Goal: Check status: Check status

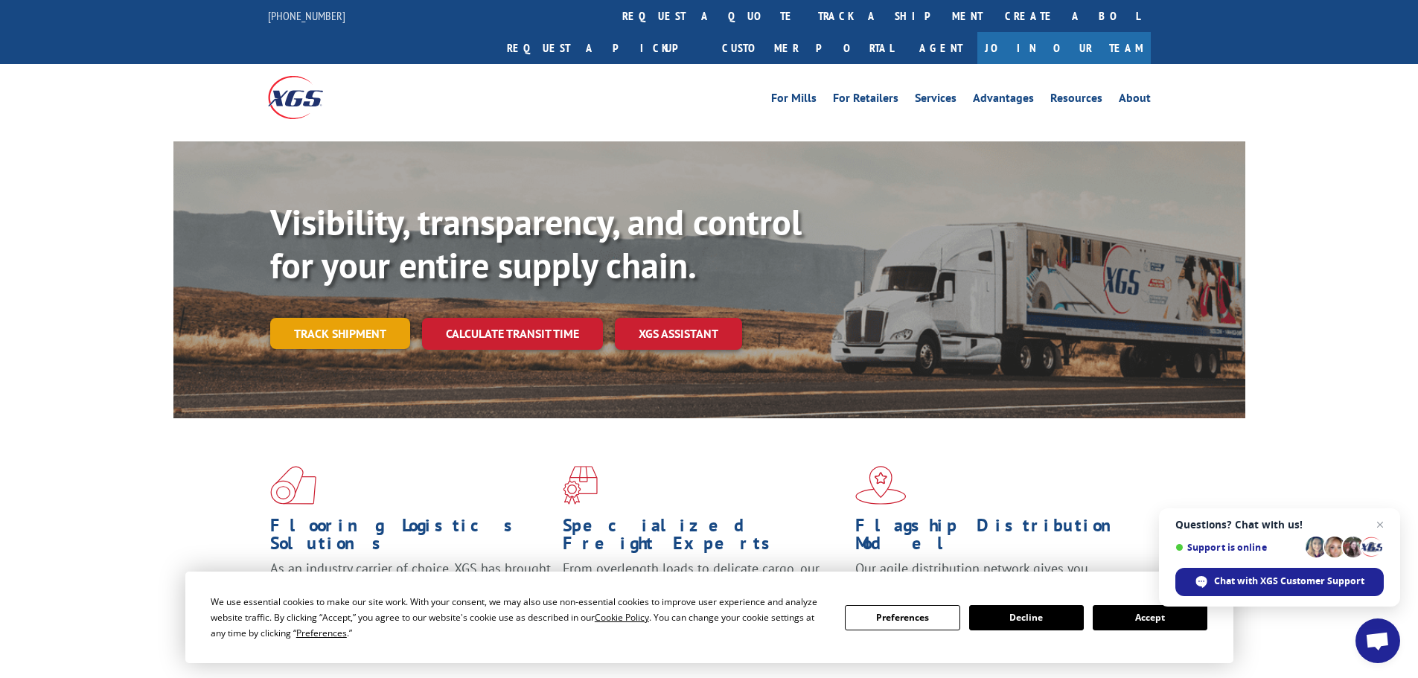
click at [353, 318] on link "Track shipment" at bounding box center [340, 333] width 140 height 31
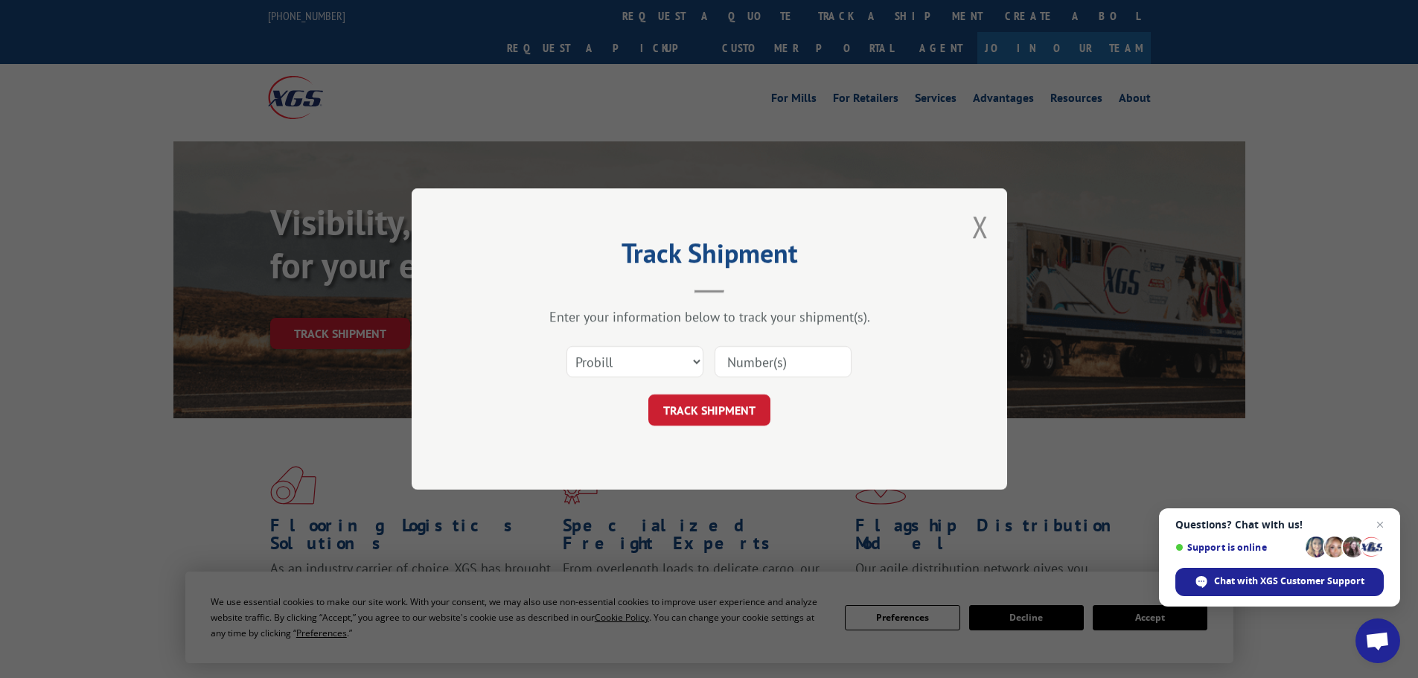
paste input "85475"
type input "85475"
click at [700, 403] on button "TRACK SHIPMENT" at bounding box center [709, 409] width 122 height 31
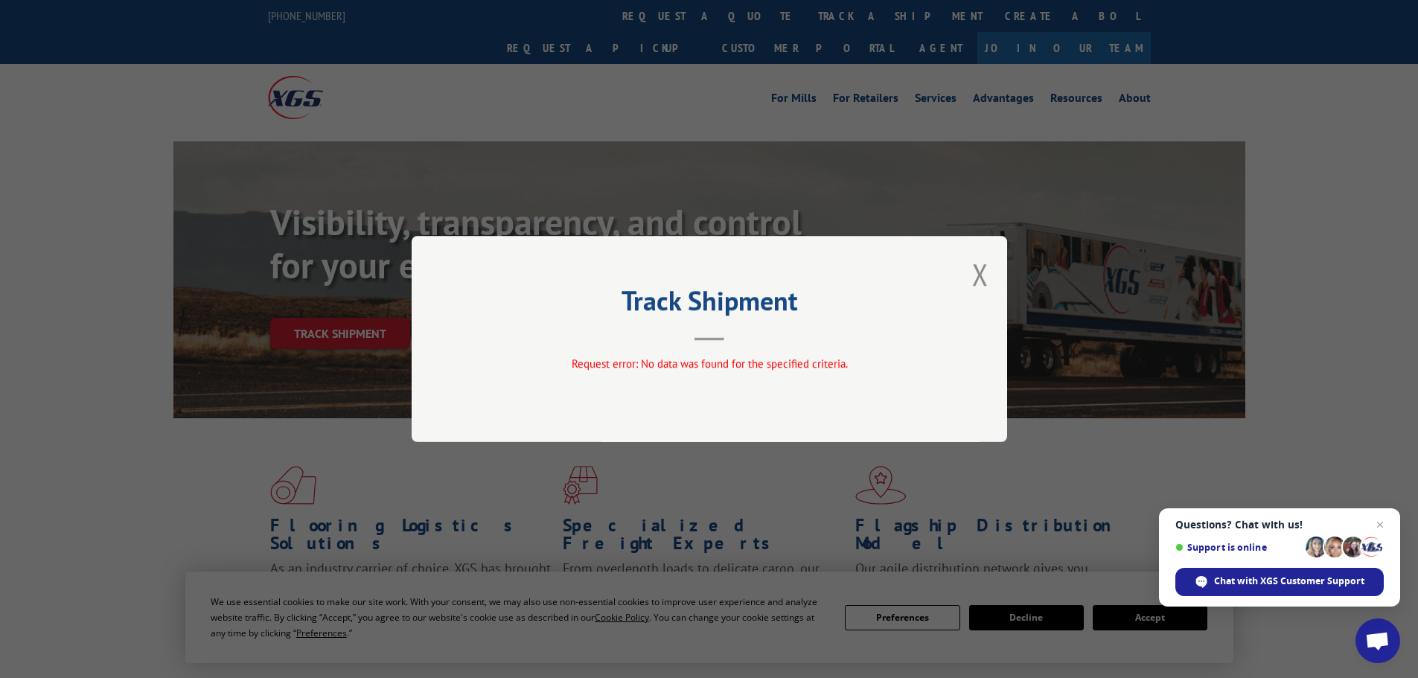
click at [979, 275] on button "Close modal" at bounding box center [980, 273] width 16 height 39
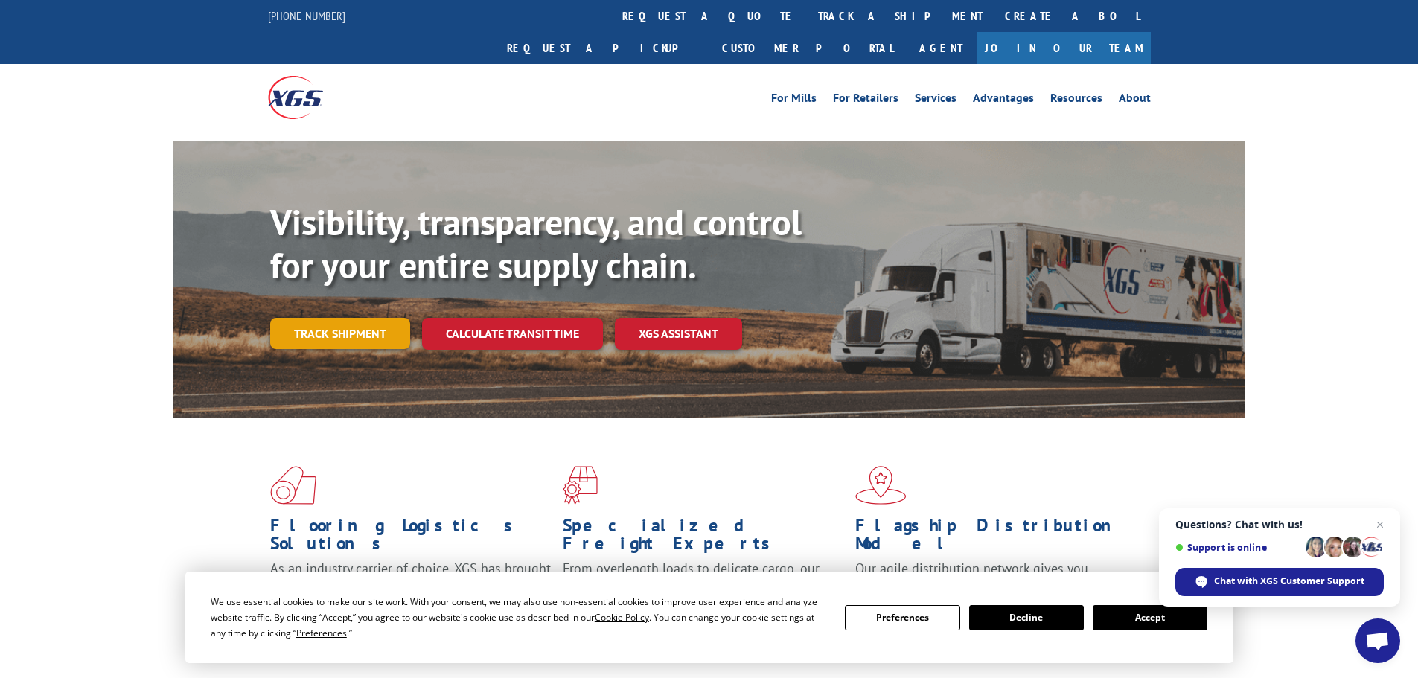
click at [296, 318] on link "Track shipment" at bounding box center [340, 333] width 140 height 31
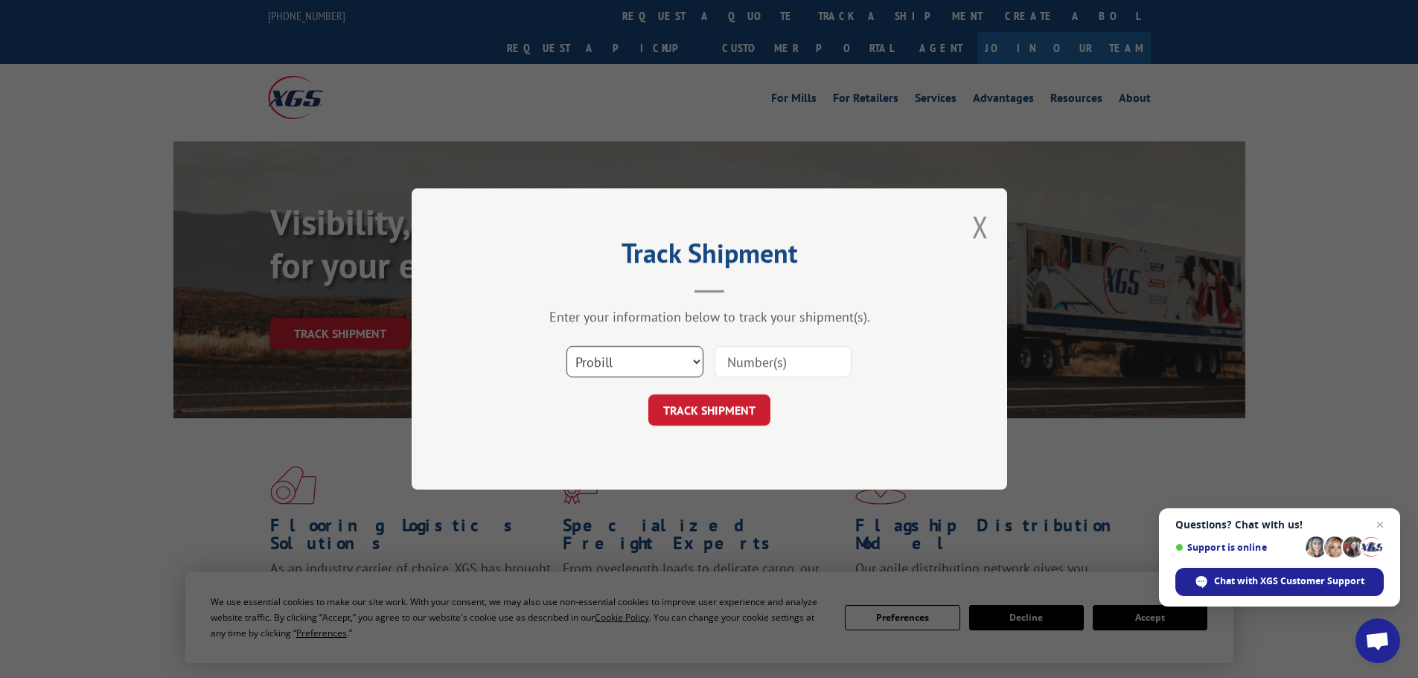
click at [658, 360] on select "Select category... Probill BOL PO" at bounding box center [634, 361] width 137 height 31
select select "bol"
click at [566, 346] on select "Select category... Probill BOL PO" at bounding box center [634, 361] width 137 height 31
paste input "5549182"
type input "5549182"
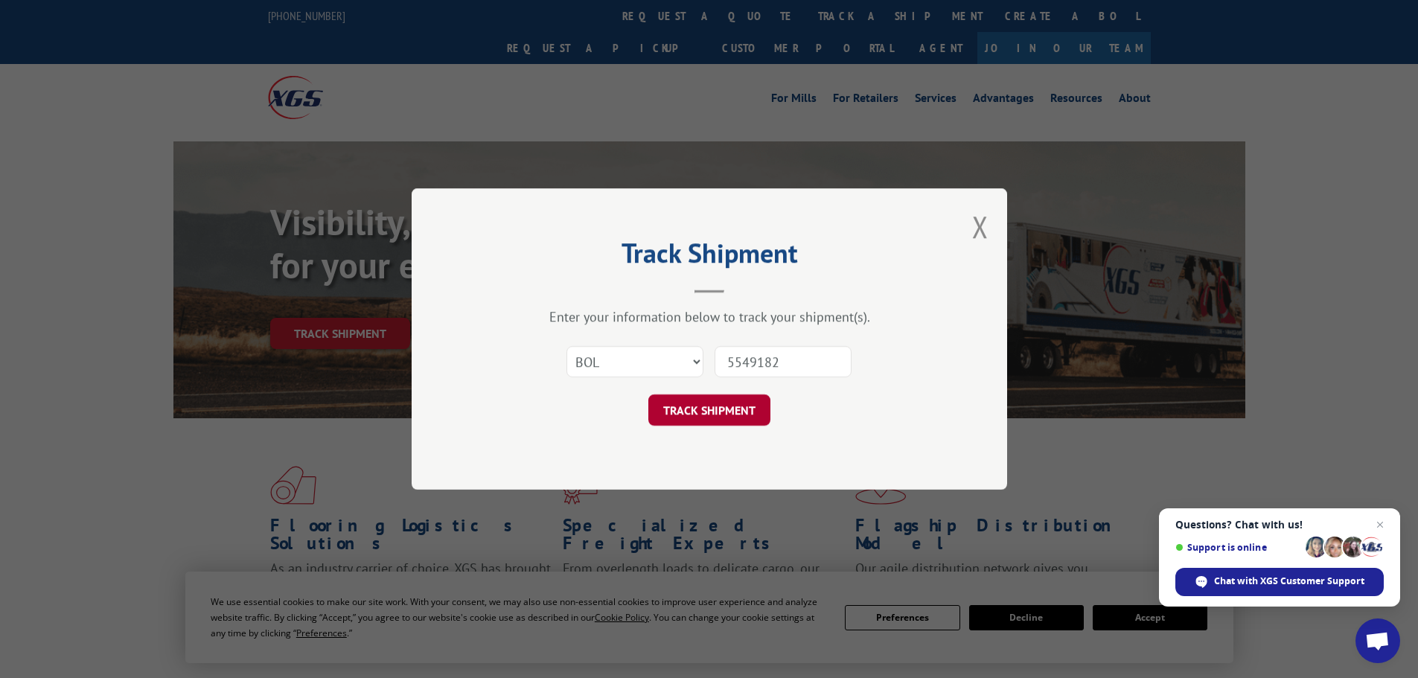
click at [685, 406] on button "TRACK SHIPMENT" at bounding box center [709, 409] width 122 height 31
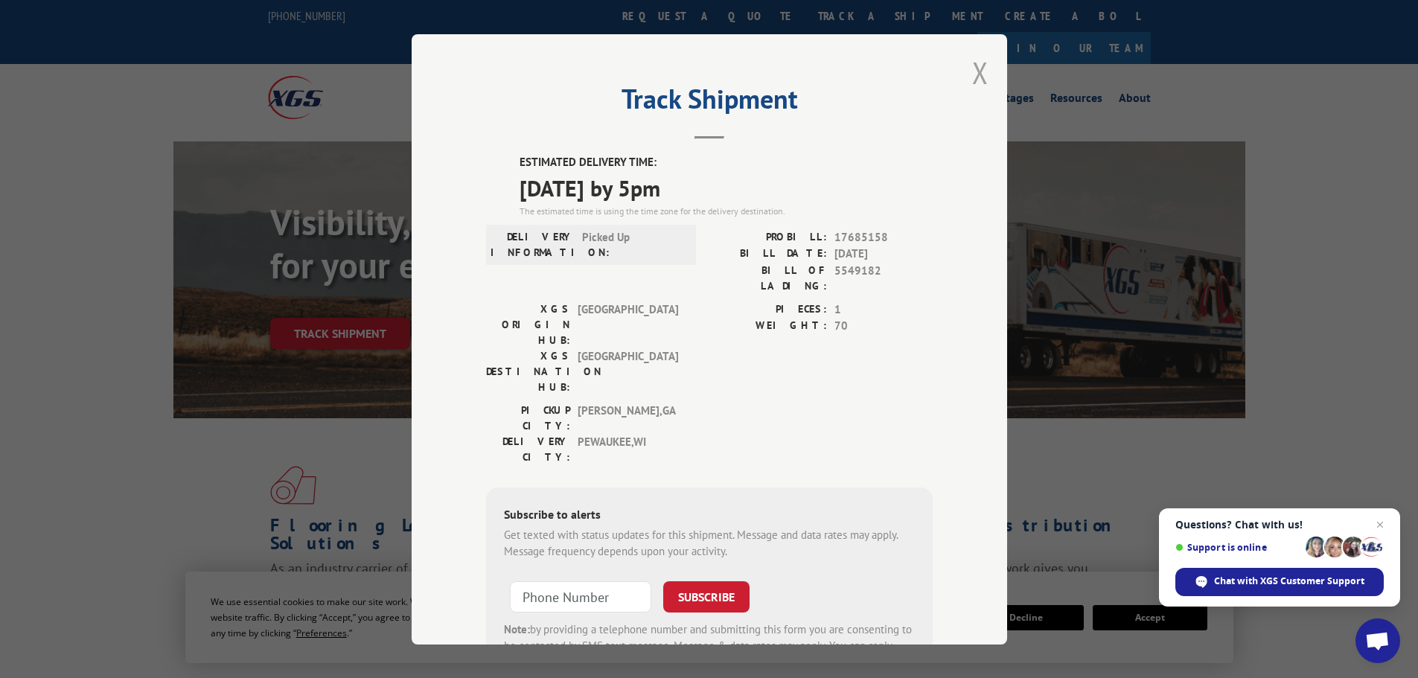
click at [973, 68] on button "Close modal" at bounding box center [980, 72] width 16 height 39
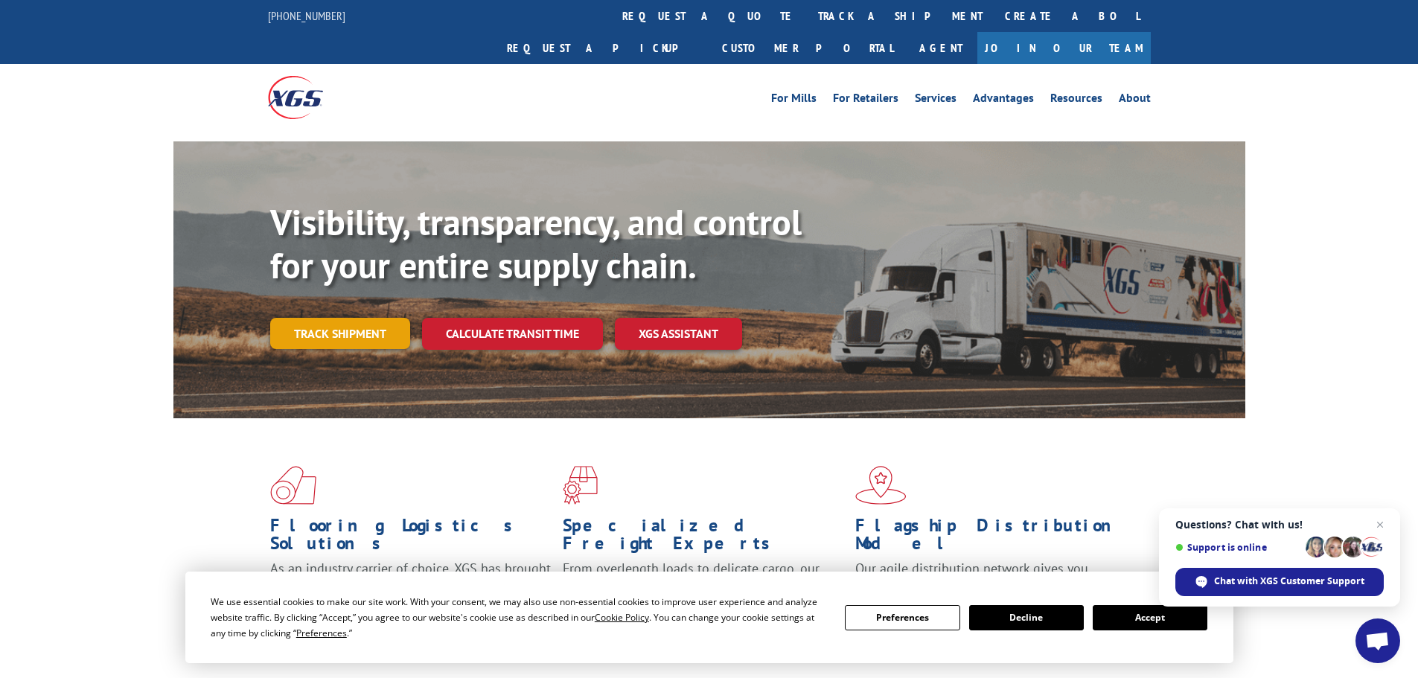
click at [365, 318] on link "Track shipment" at bounding box center [340, 333] width 140 height 31
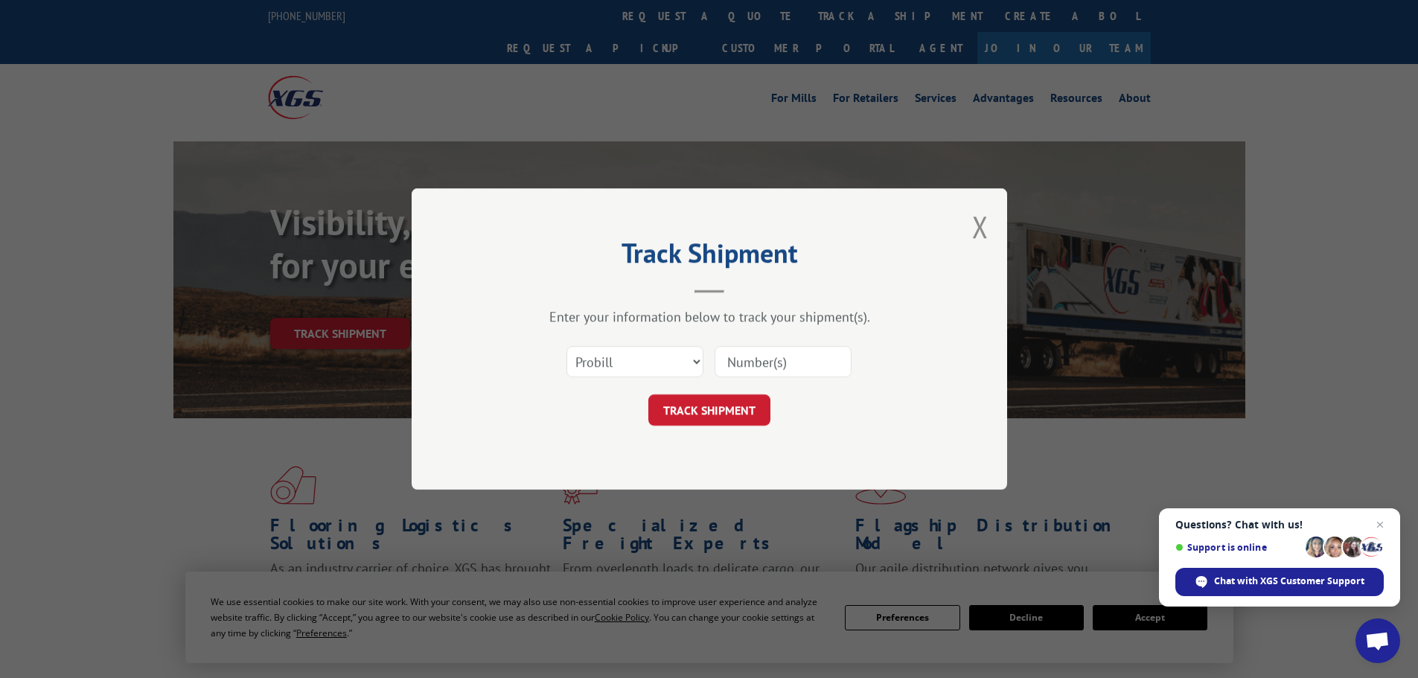
paste input "471216"
type input "471216"
click at [712, 412] on button "TRACK SHIPMENT" at bounding box center [709, 409] width 122 height 31
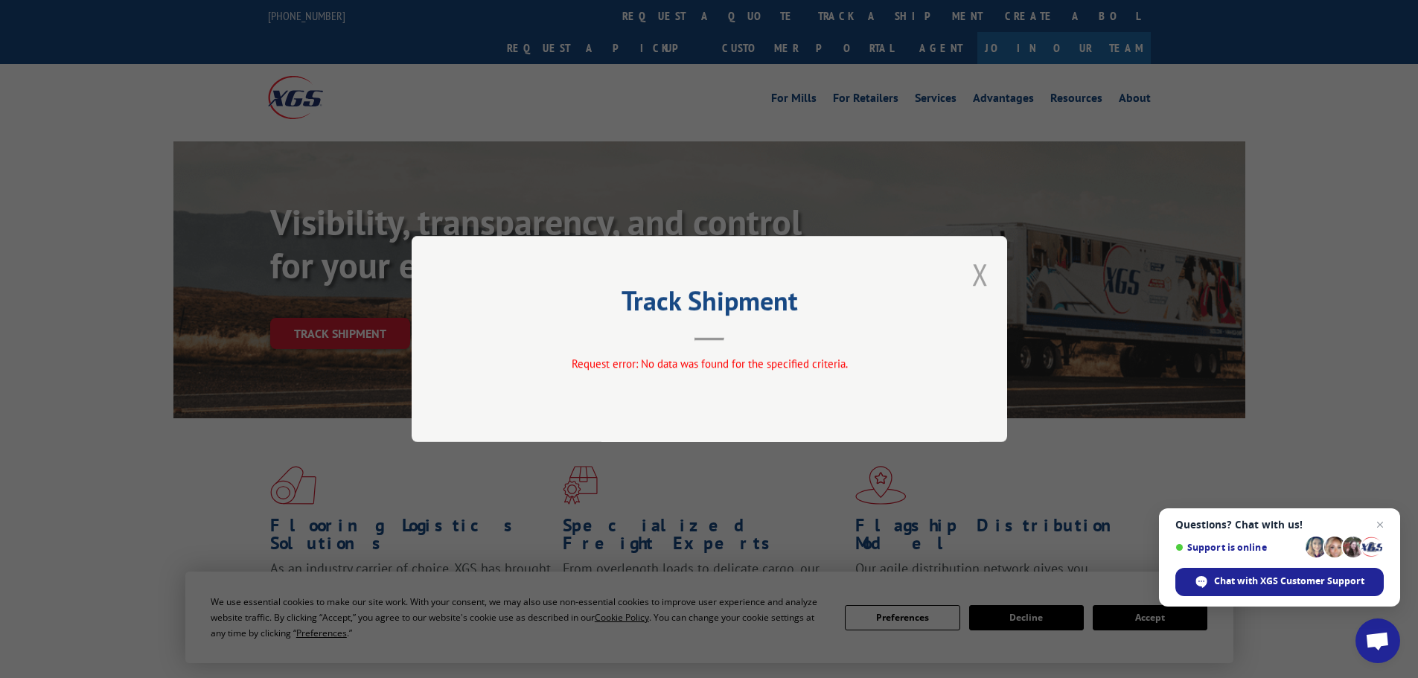
click at [975, 271] on button "Close modal" at bounding box center [980, 273] width 16 height 39
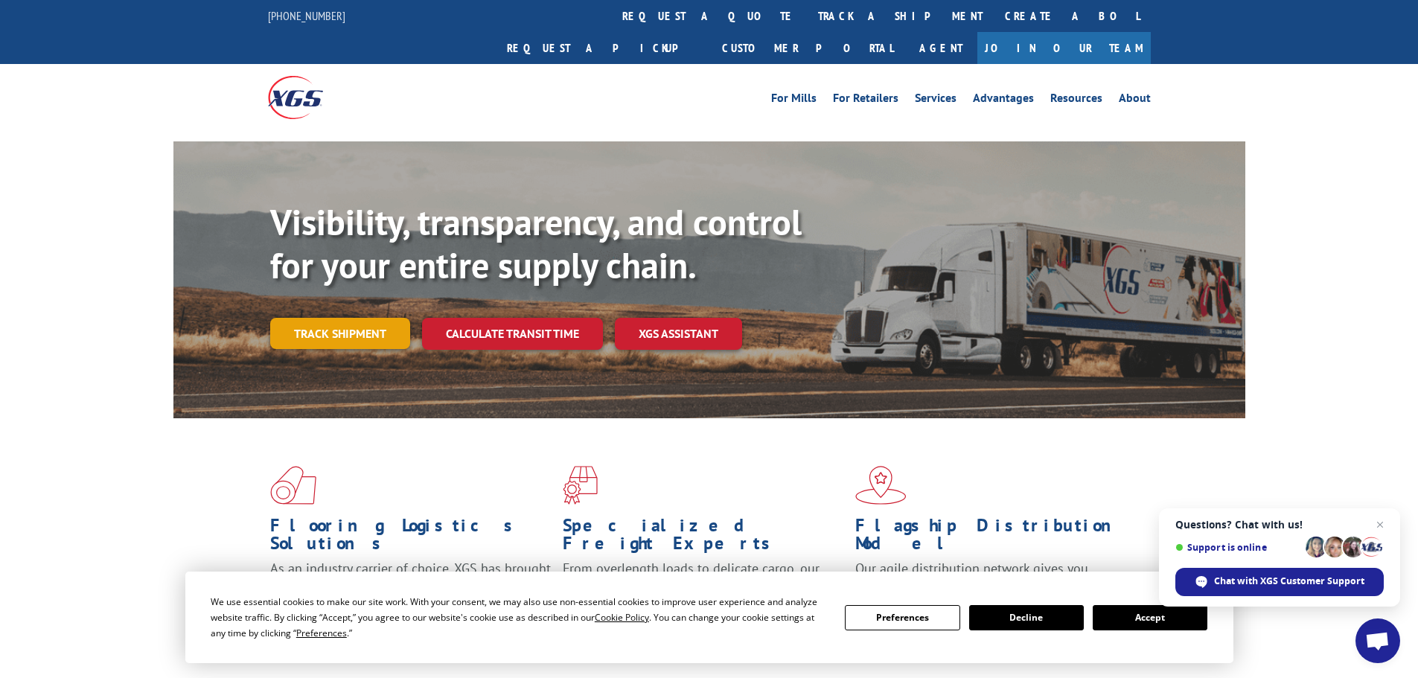
click at [356, 318] on link "Track shipment" at bounding box center [340, 333] width 140 height 31
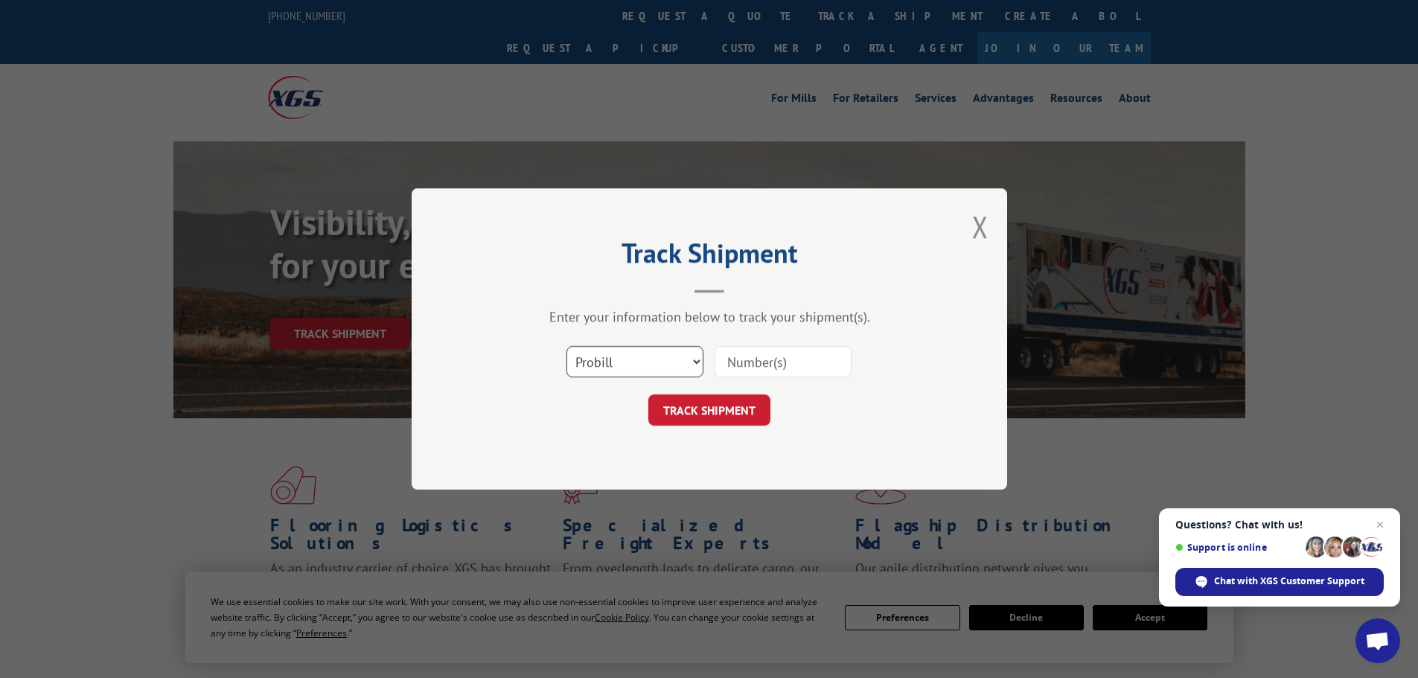
click at [697, 360] on select "Select category... Probill BOL PO" at bounding box center [634, 361] width 137 height 31
select select "bol"
click at [566, 346] on select "Select category... Probill BOL PO" at bounding box center [634, 361] width 137 height 31
paste input "471216"
type input "471216"
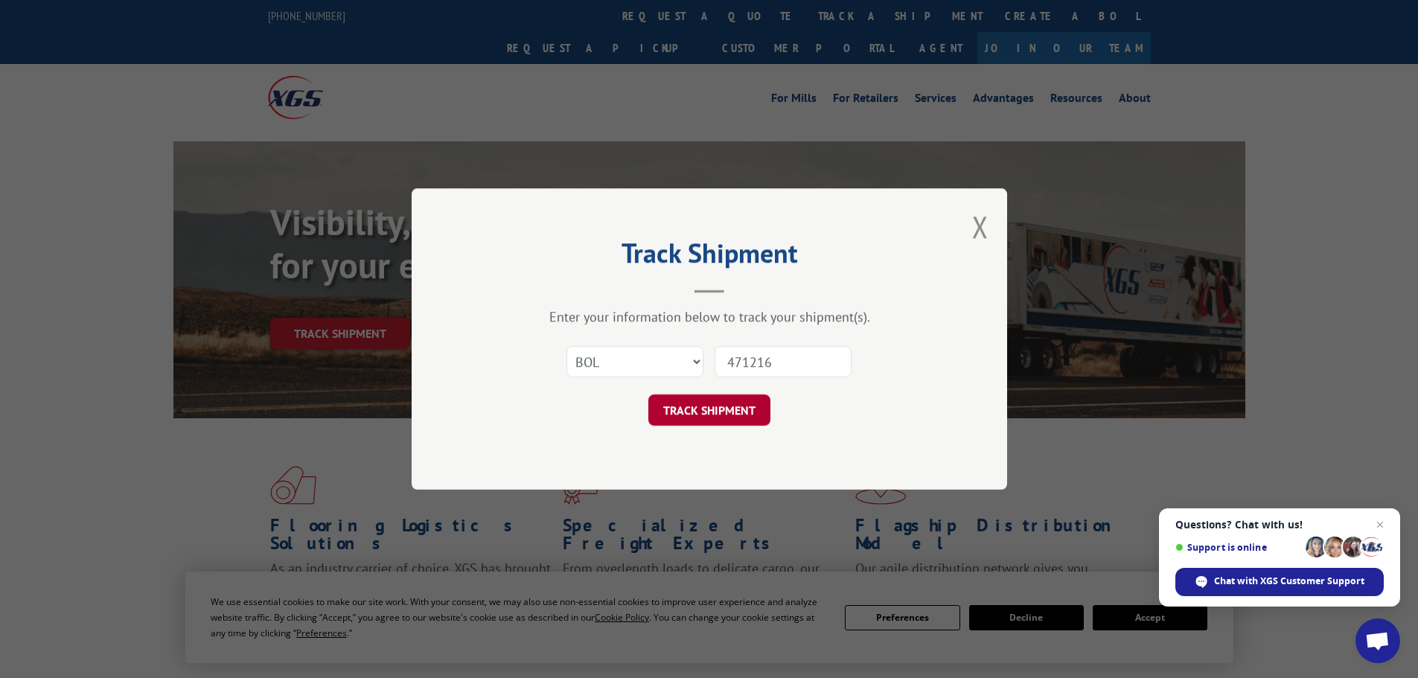
click at [702, 413] on button "TRACK SHIPMENT" at bounding box center [709, 409] width 122 height 31
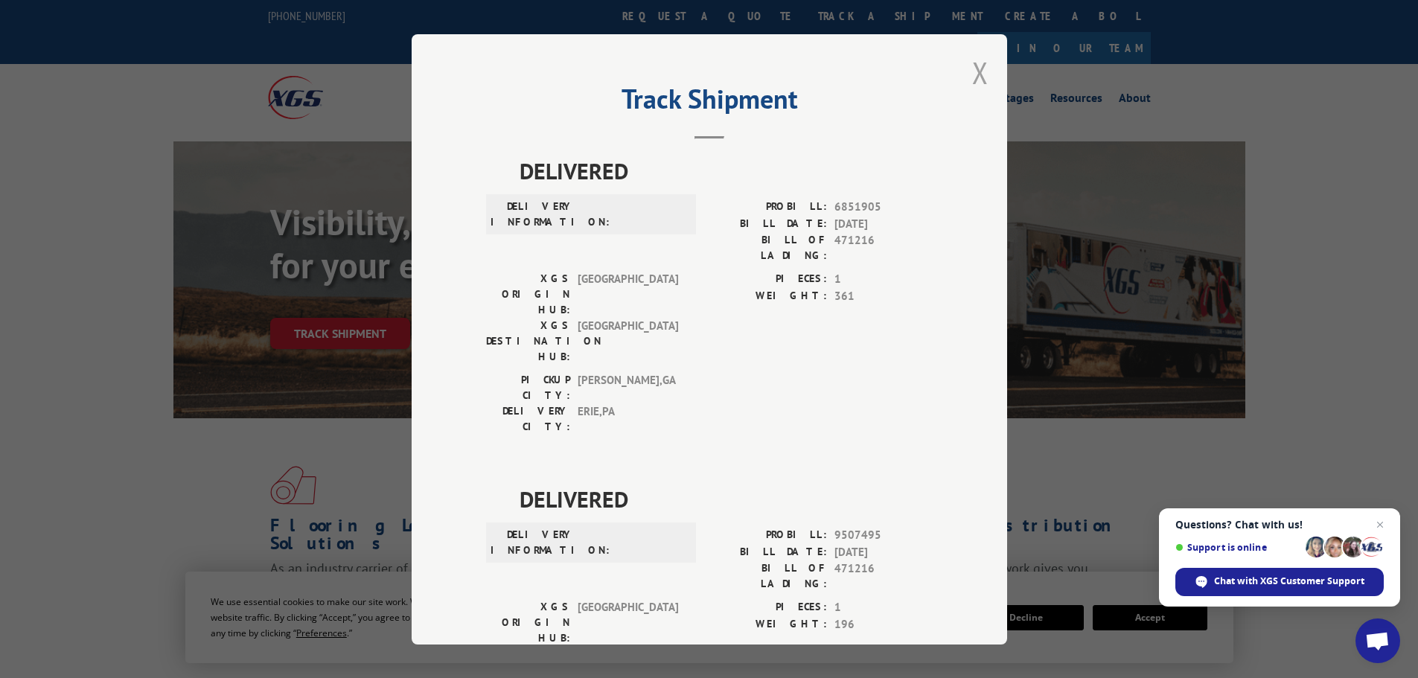
click at [973, 68] on button "Close modal" at bounding box center [980, 72] width 16 height 39
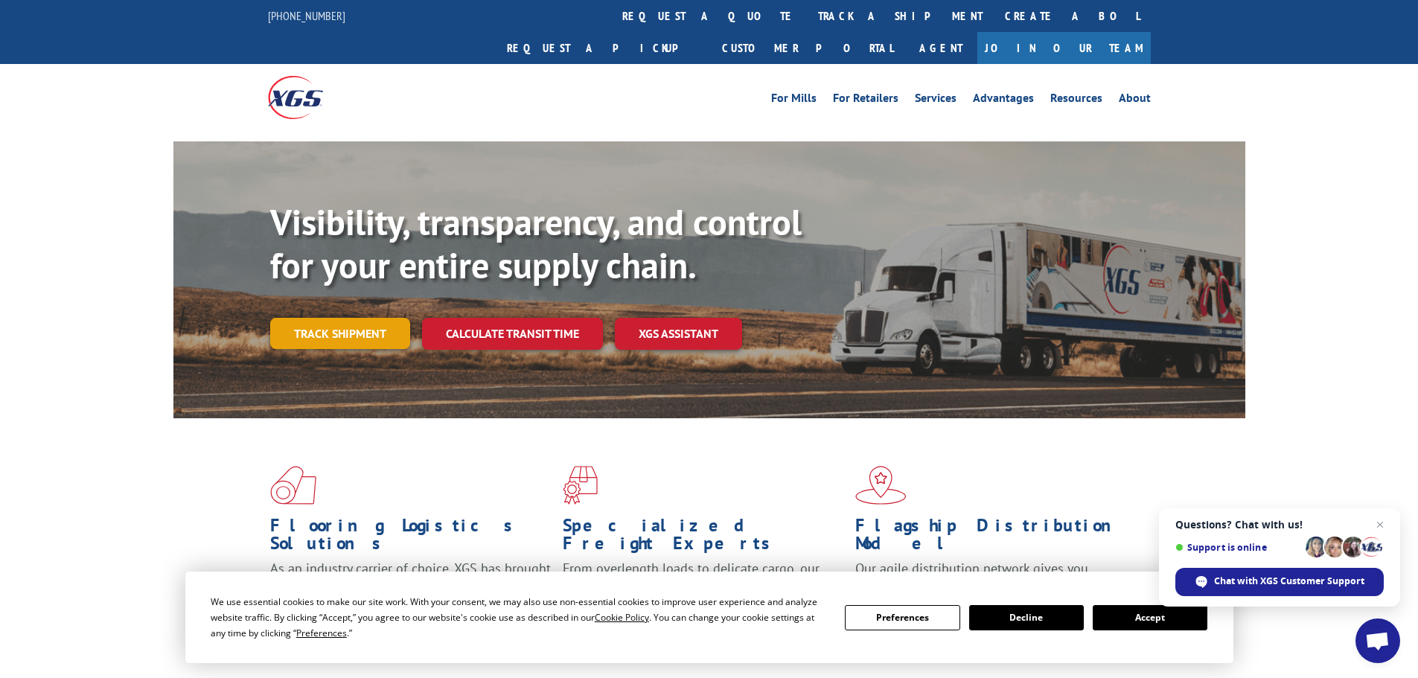
click at [360, 318] on link "Track shipment" at bounding box center [340, 333] width 140 height 31
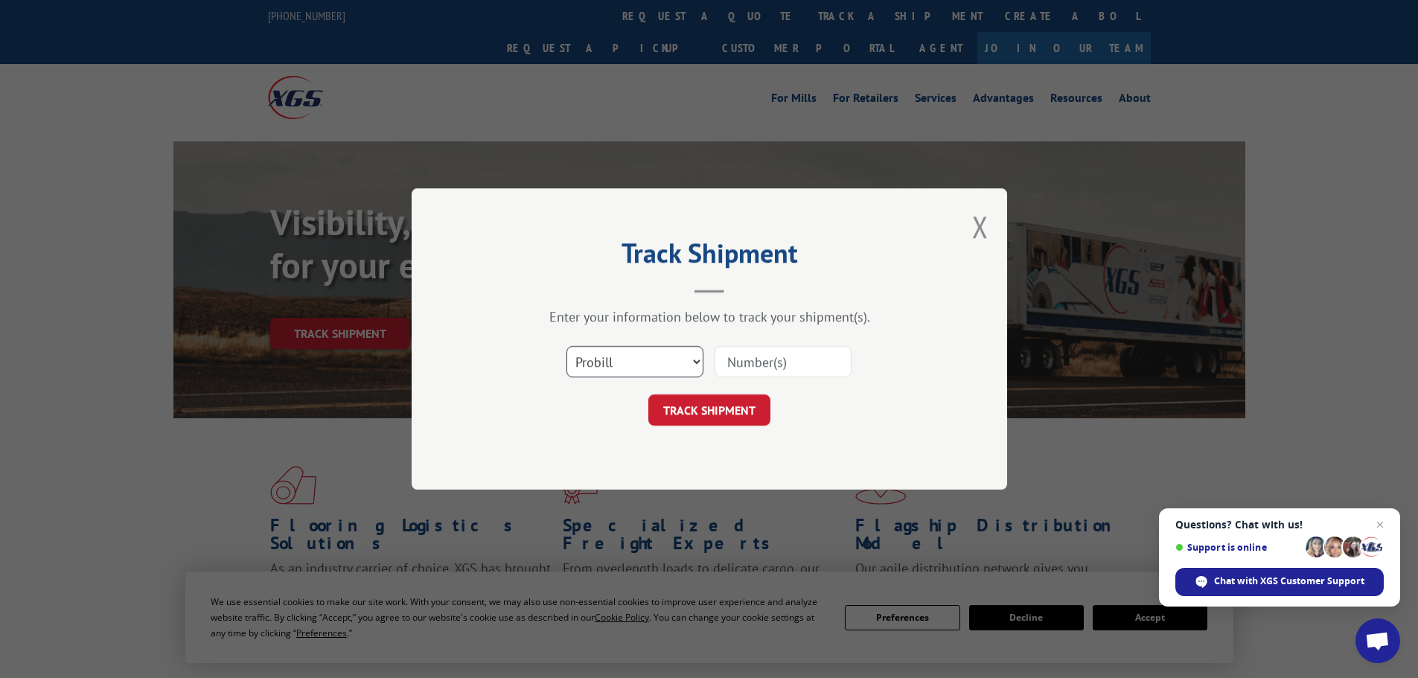
click at [694, 361] on select "Select category... Probill BOL PO" at bounding box center [634, 361] width 137 height 31
select select "bol"
click at [566, 346] on select "Select category... Probill BOL PO" at bounding box center [634, 361] width 137 height 31
click at [769, 368] on input at bounding box center [782, 361] width 137 height 31
paste input "471216"
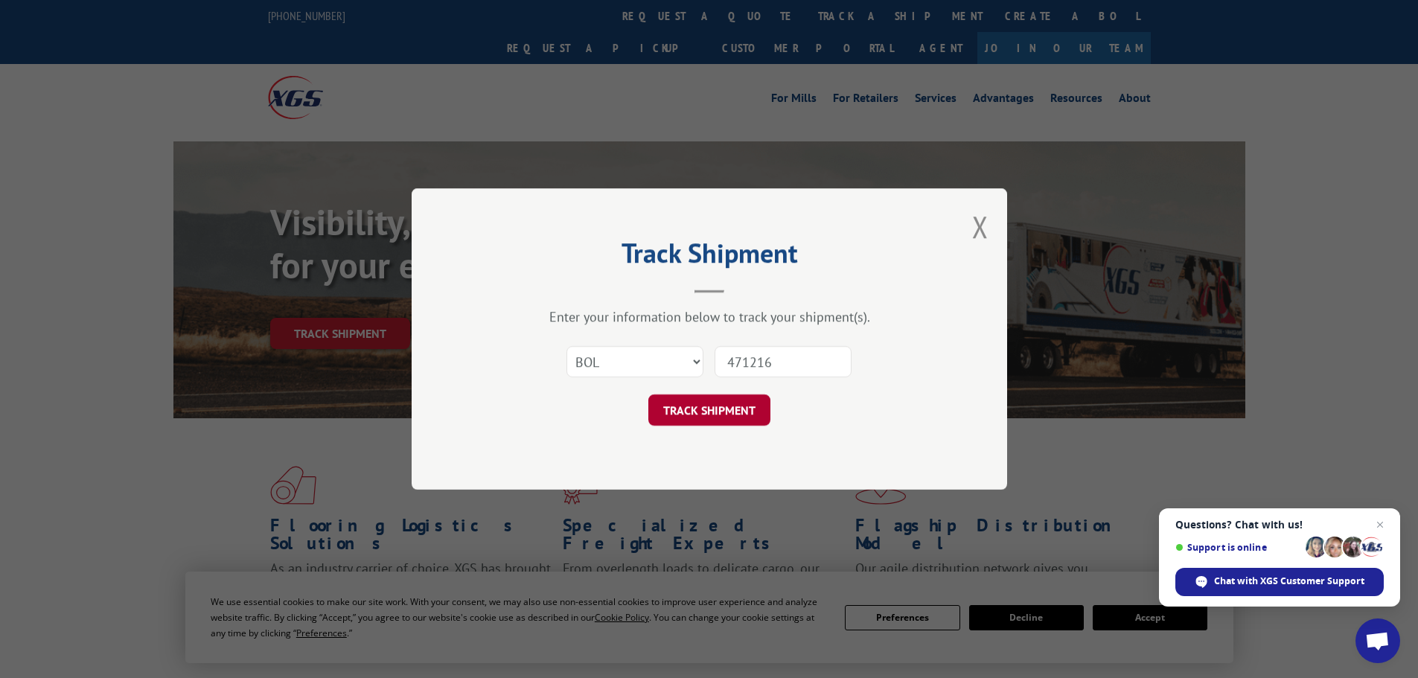
type input "471216"
click at [712, 406] on button "TRACK SHIPMENT" at bounding box center [709, 409] width 122 height 31
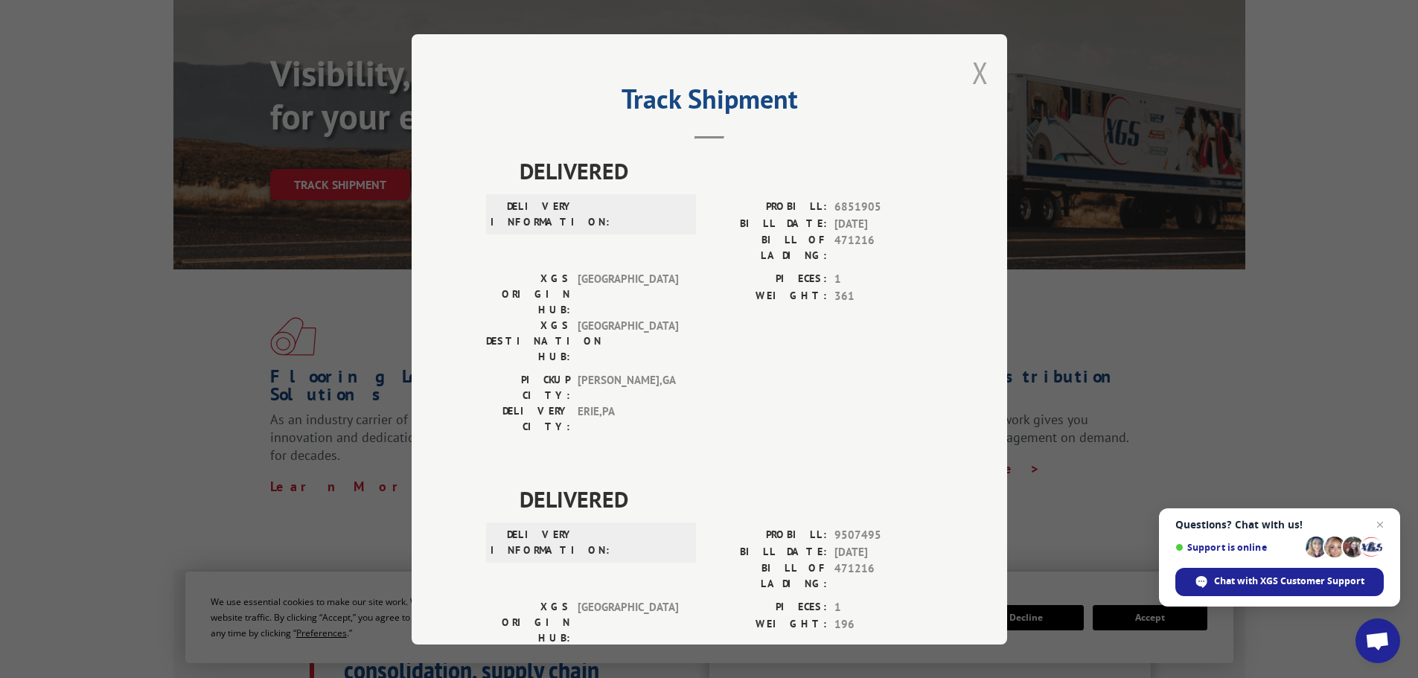
click at [972, 68] on button "Close modal" at bounding box center [980, 72] width 16 height 39
